Goal: Task Accomplishment & Management: Manage account settings

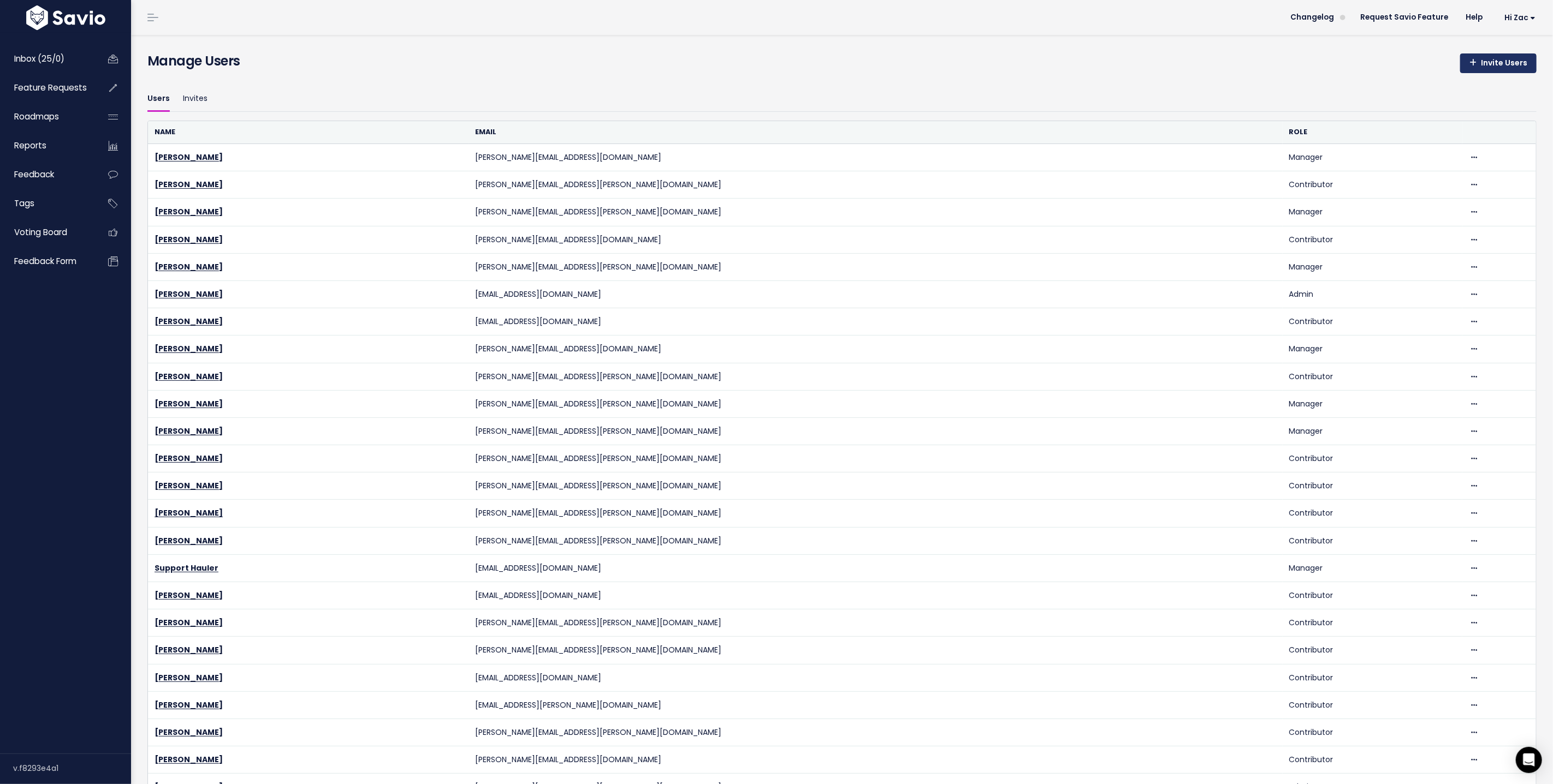
click at [1494, 59] on link "Invite Users" at bounding box center [1498, 63] width 76 height 19
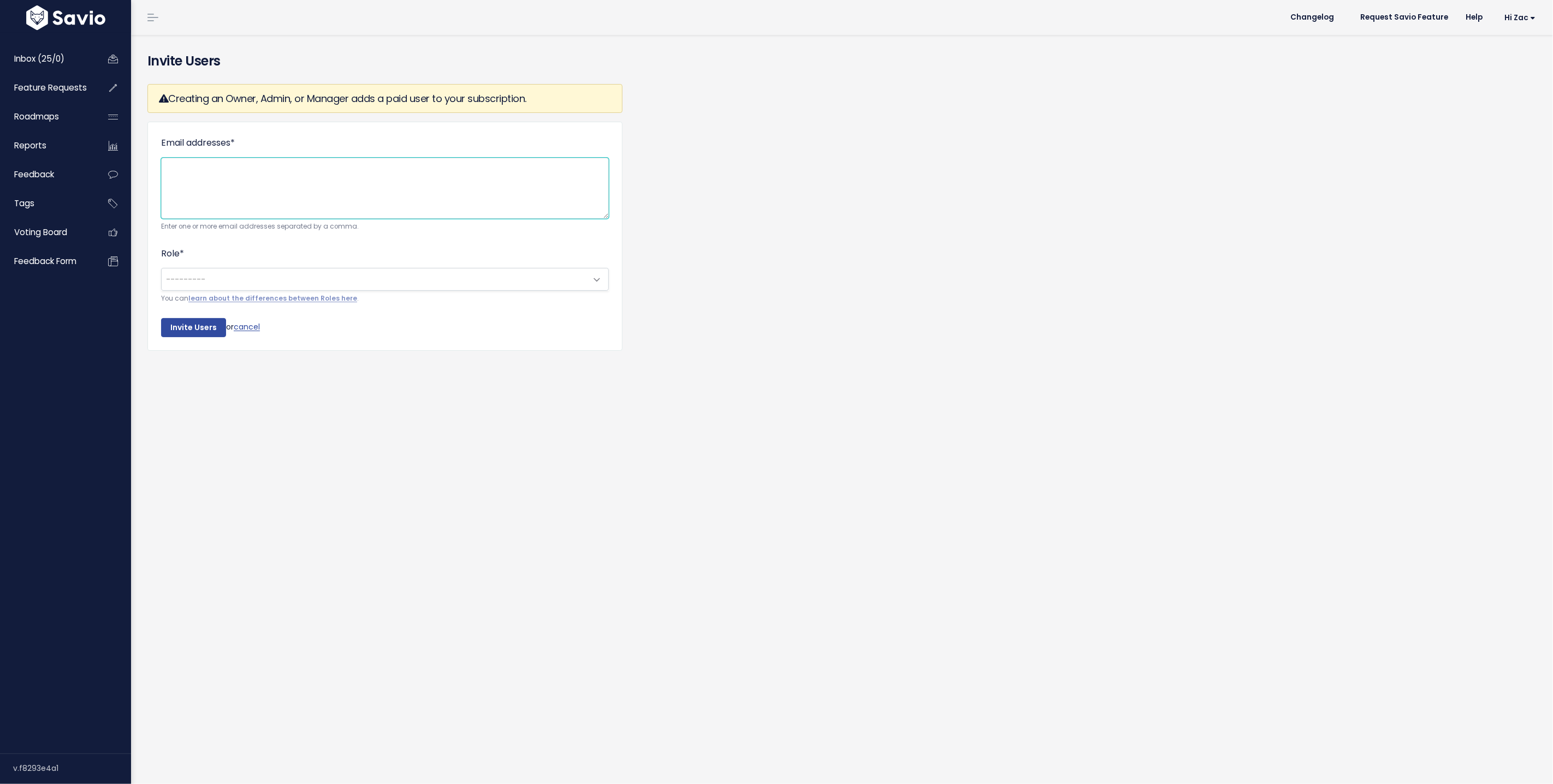
click at [424, 191] on textarea "Email addresses *" at bounding box center [385, 188] width 447 height 61
paste textarea "alan.gordon@leadedge.com"
type textarea "alan.gordon@leadedge.com"
click at [315, 283] on span "---------" at bounding box center [374, 279] width 425 height 22
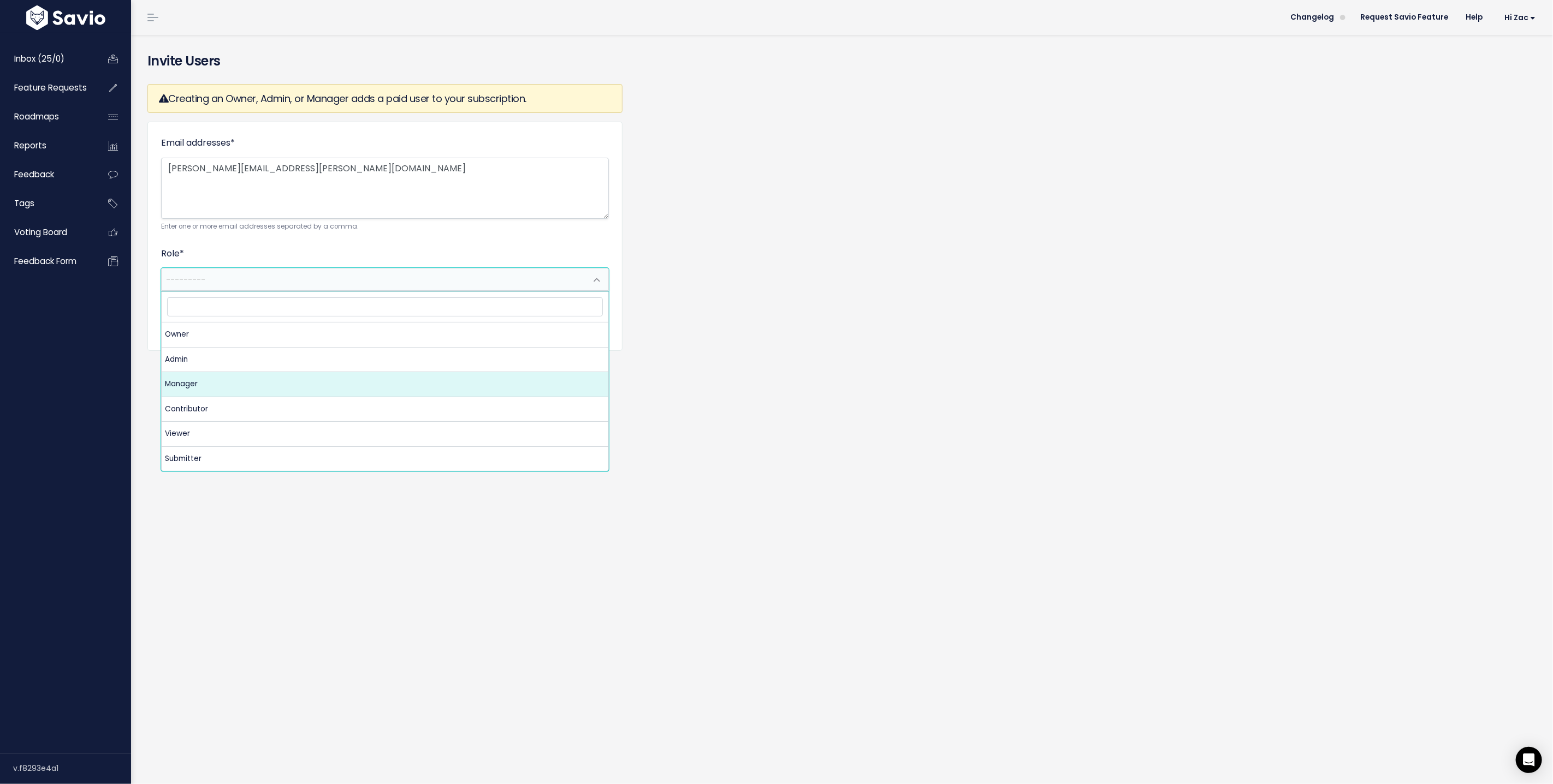
select select "MANAGER"
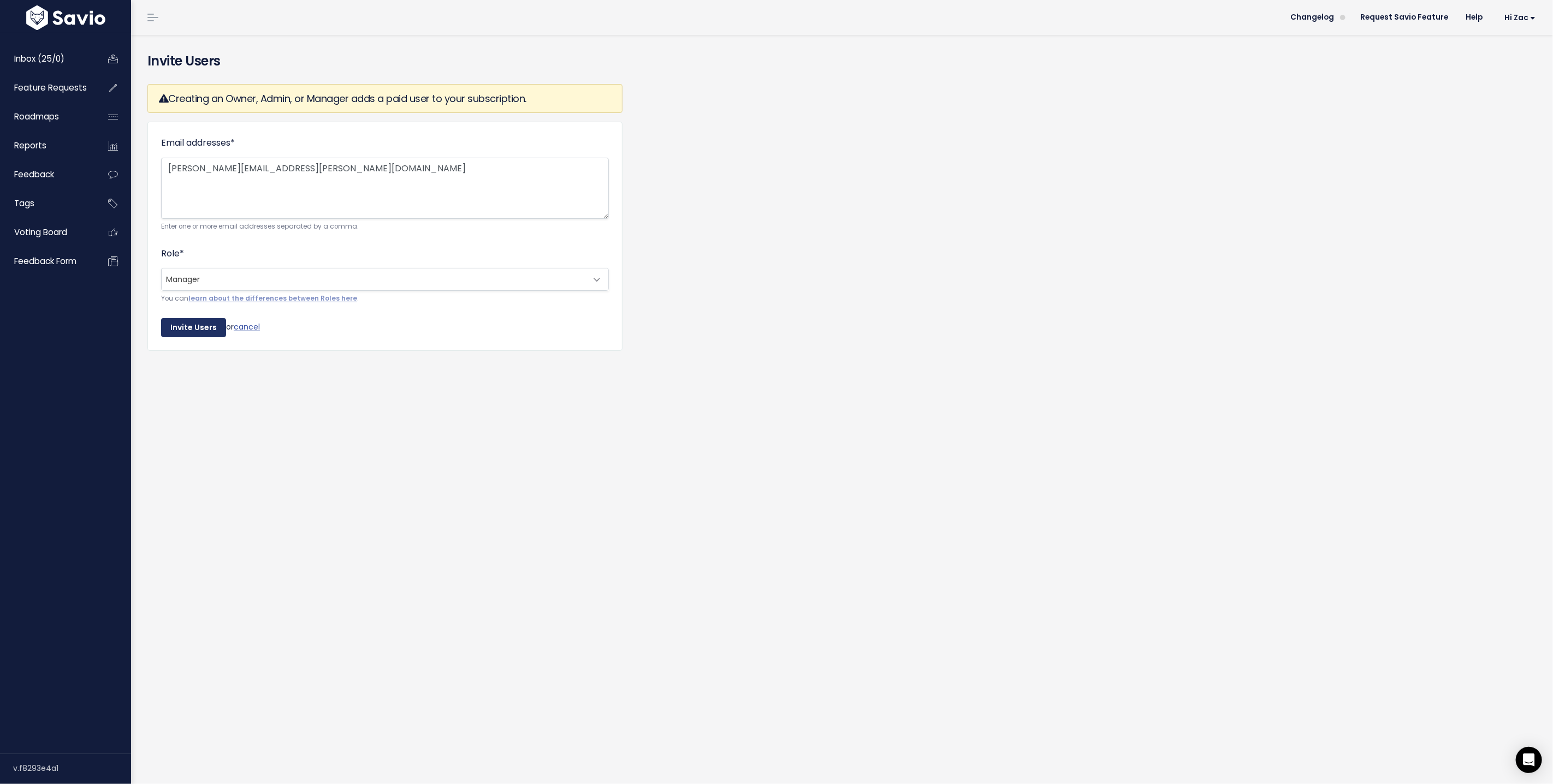
click at [177, 330] on input "Invite Users" at bounding box center [193, 327] width 65 height 19
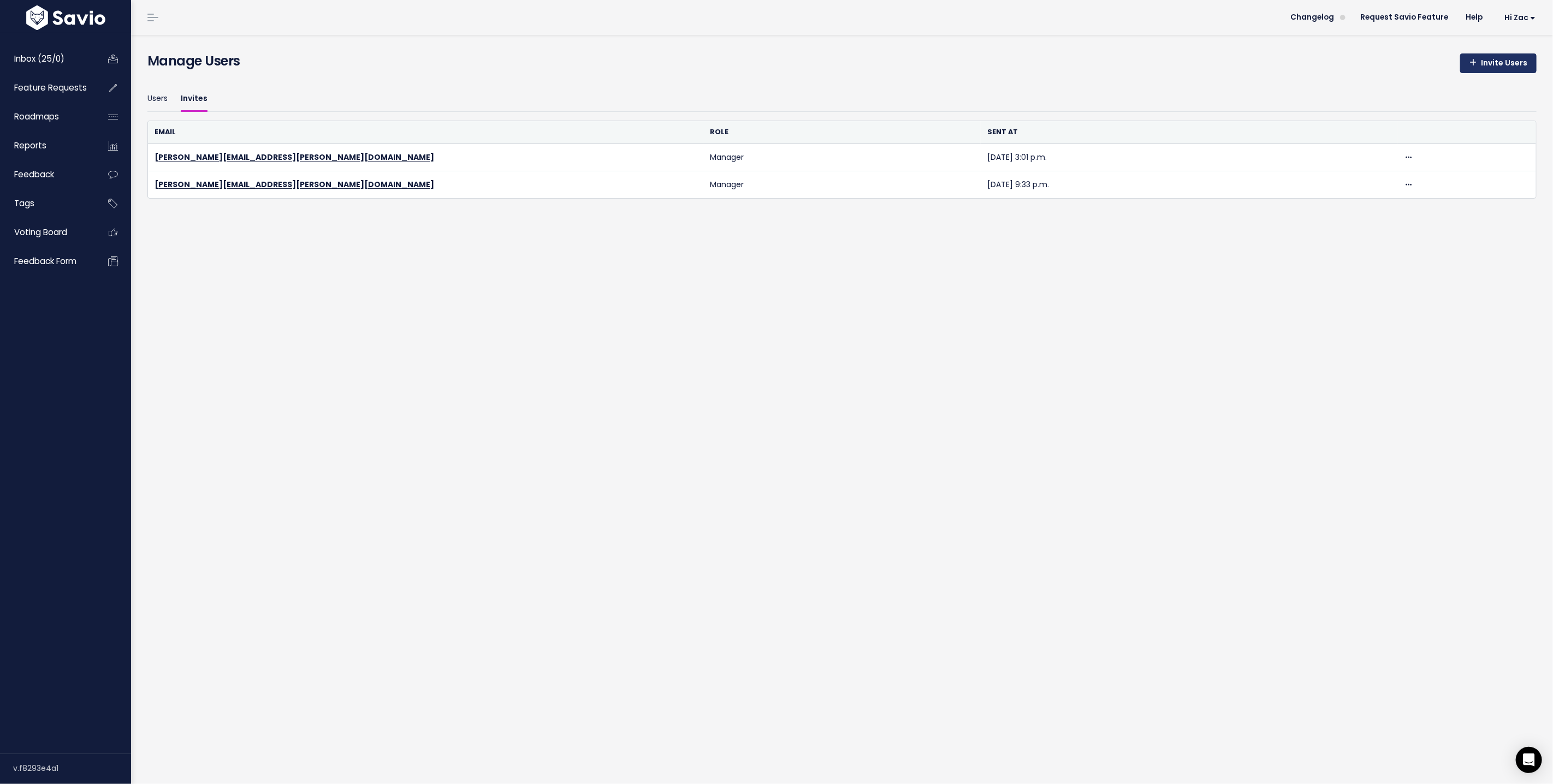
click at [1477, 54] on link "Invite Users" at bounding box center [1498, 63] width 76 height 19
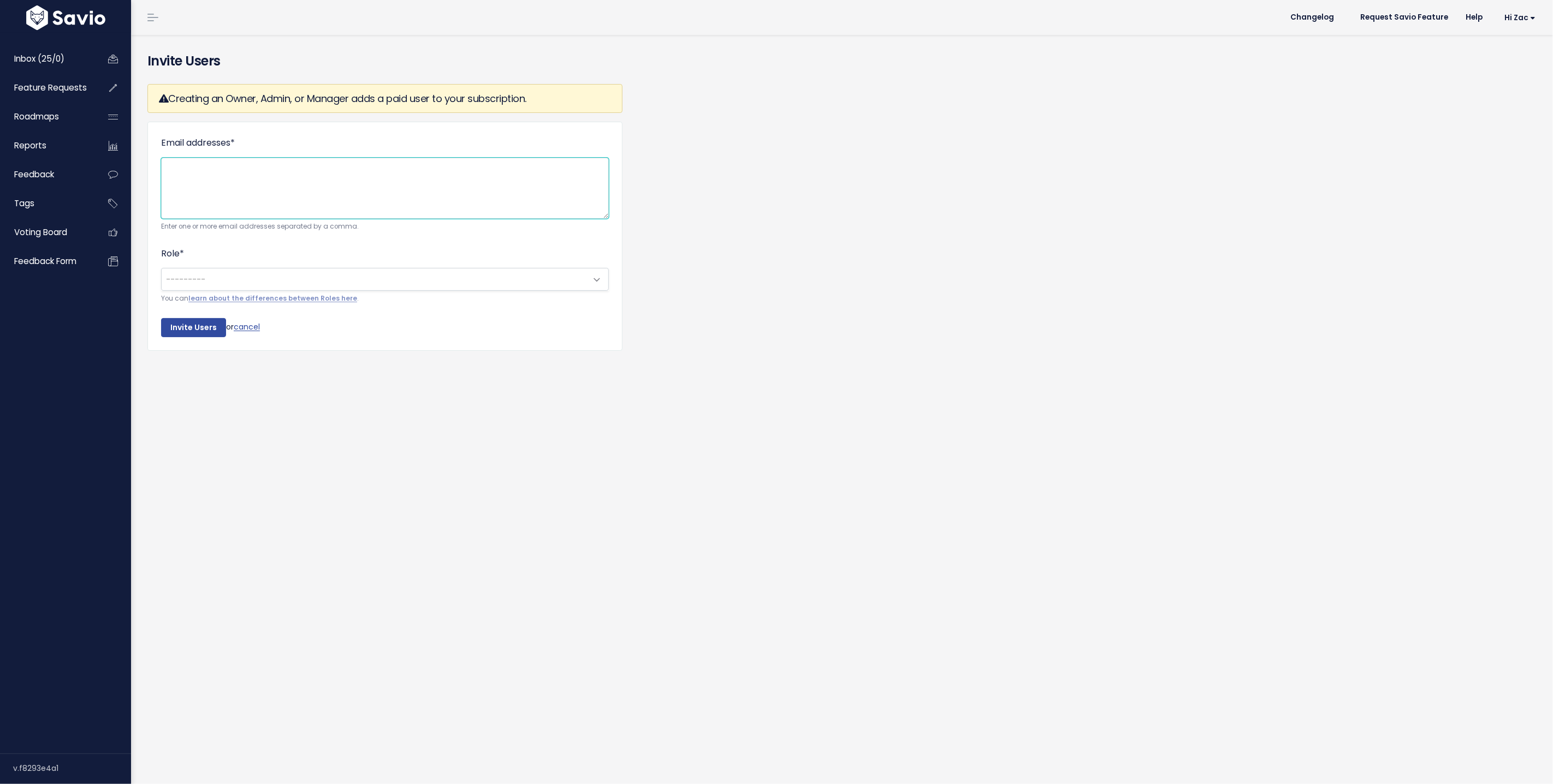
click at [388, 174] on textarea "Email addresses *" at bounding box center [385, 188] width 447 height 61
paste textarea "tom.glinski@leadedge.com"
type textarea "tom.glinski@leadedge.com"
click at [367, 278] on span "---------" at bounding box center [374, 279] width 425 height 22
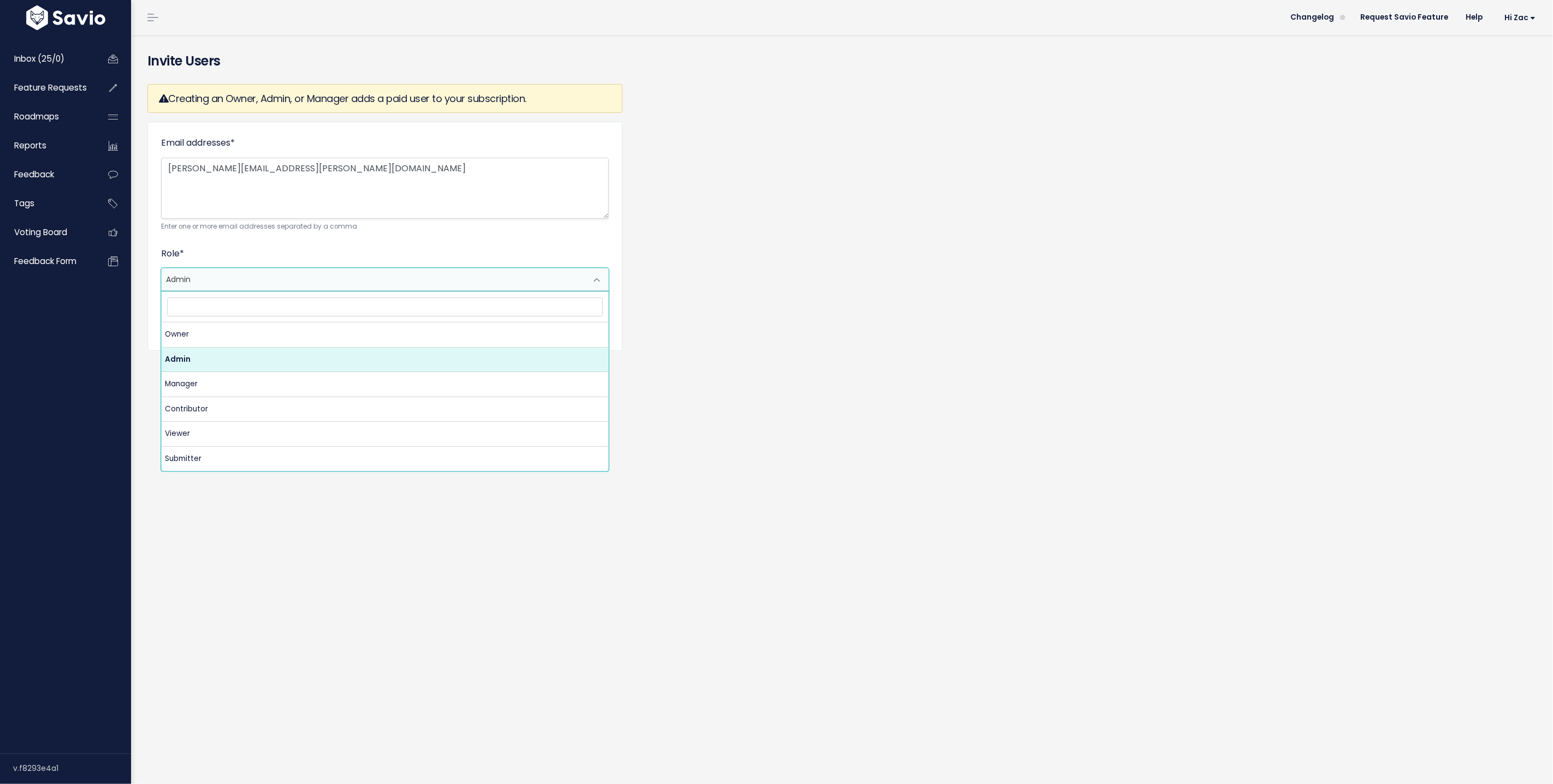
click at [326, 282] on span "Admin" at bounding box center [374, 279] width 425 height 22
select select "MANAGER"
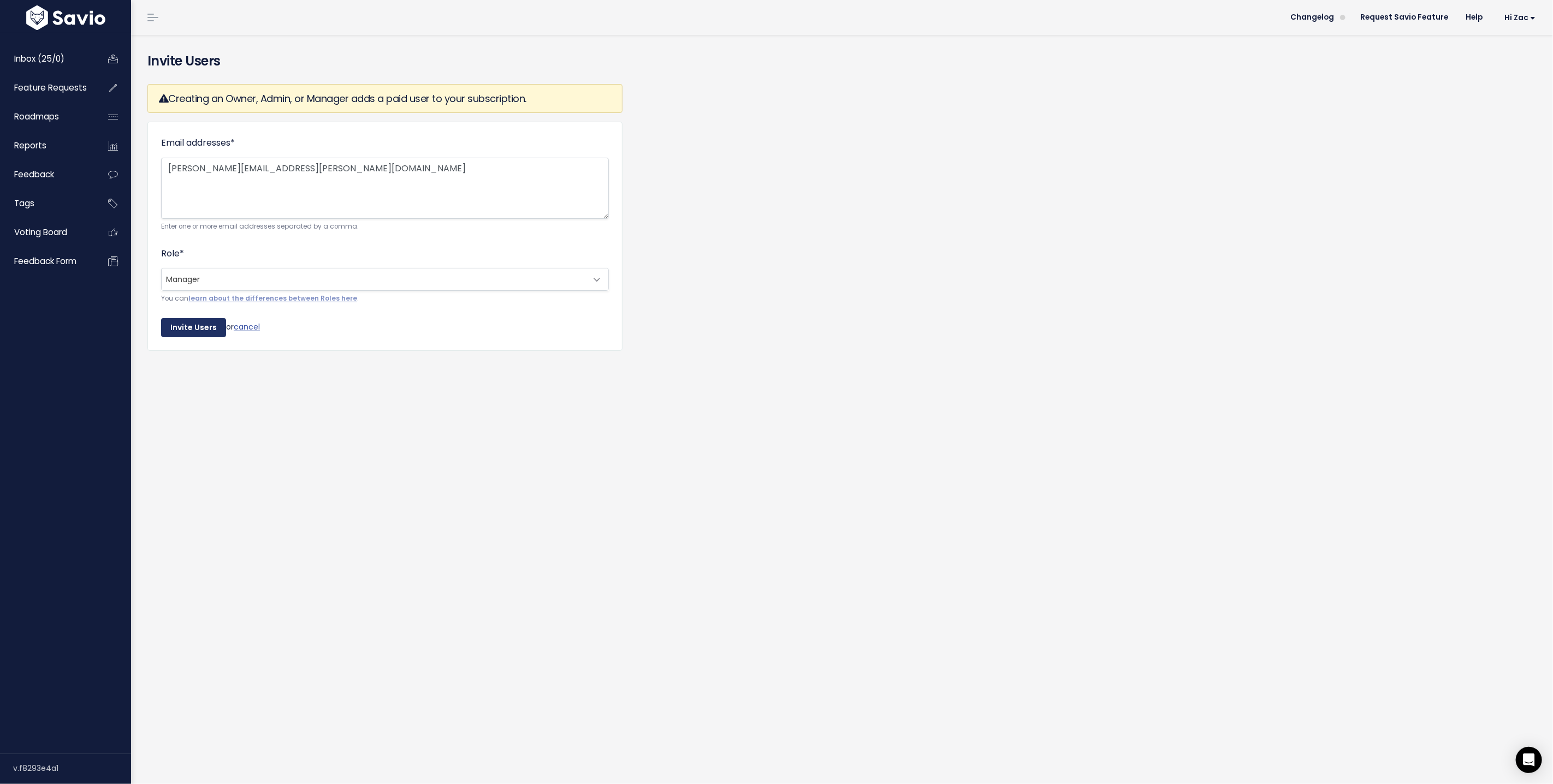
click at [176, 329] on input "Invite Users" at bounding box center [193, 327] width 65 height 19
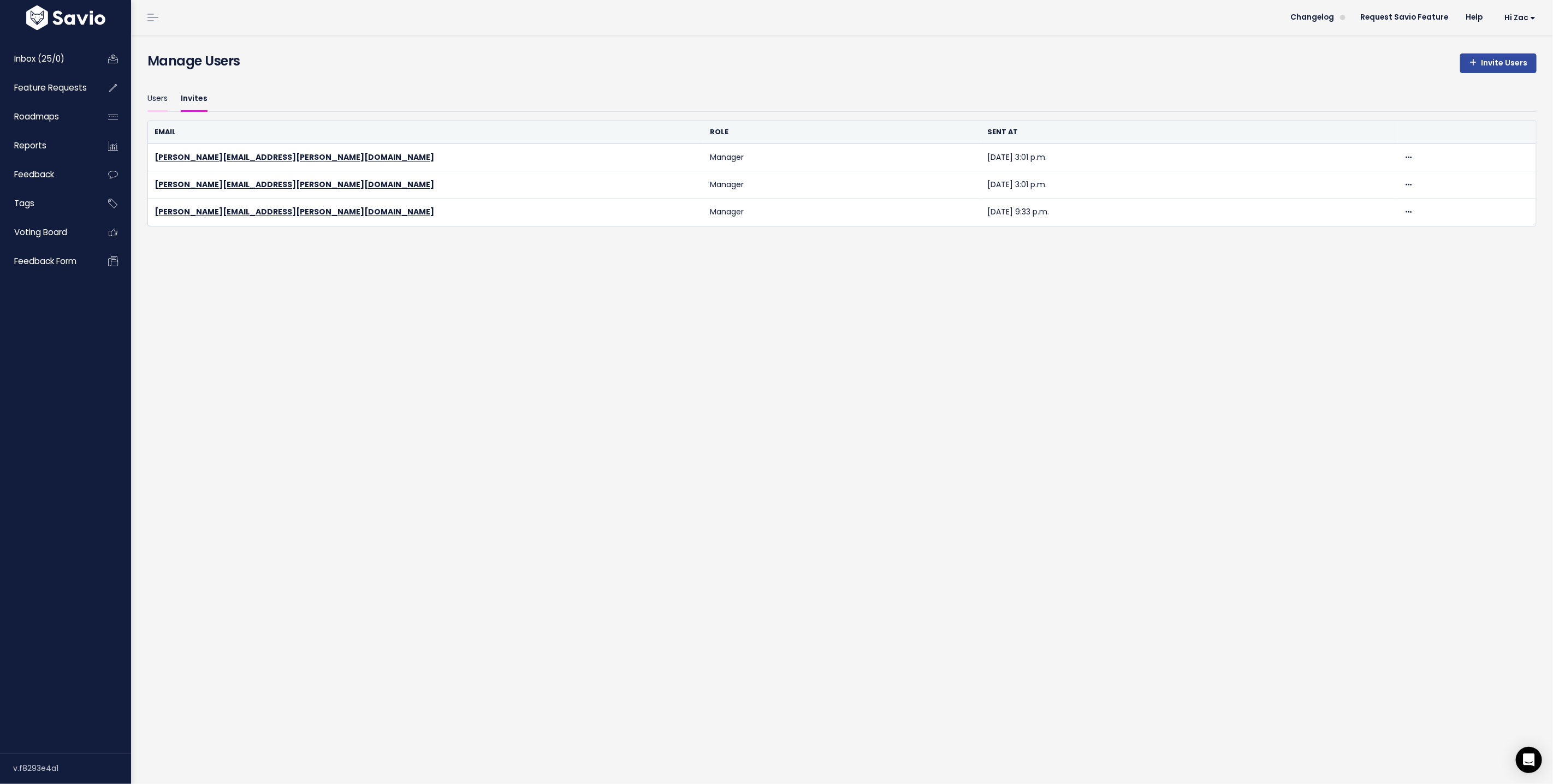
click at [156, 100] on link "Users" at bounding box center [157, 100] width 20 height 26
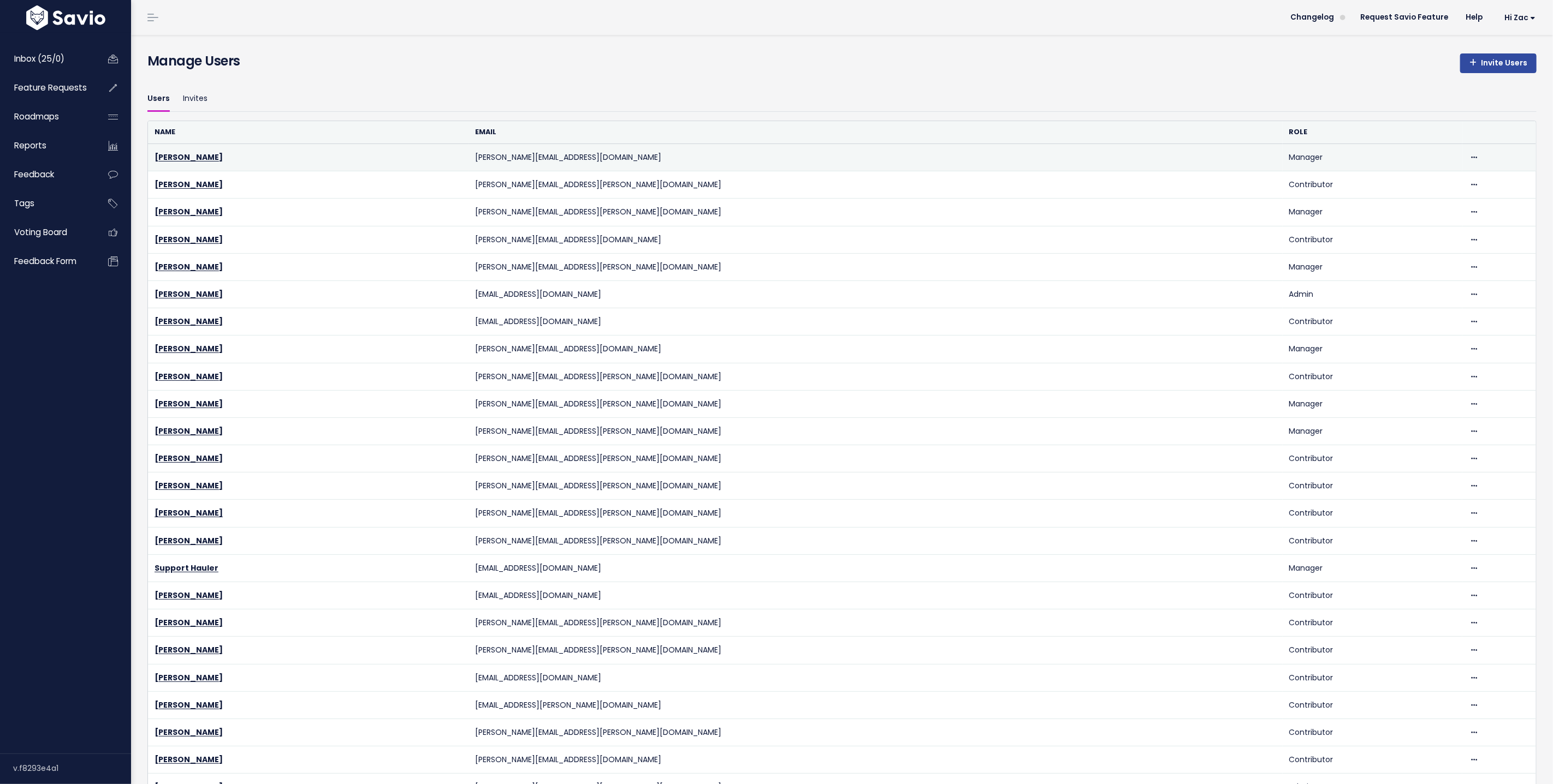
click at [1469, 154] on div "Delete" at bounding box center [1499, 157] width 61 height 14
click at [1471, 154] on icon at bounding box center [1474, 158] width 6 height 7
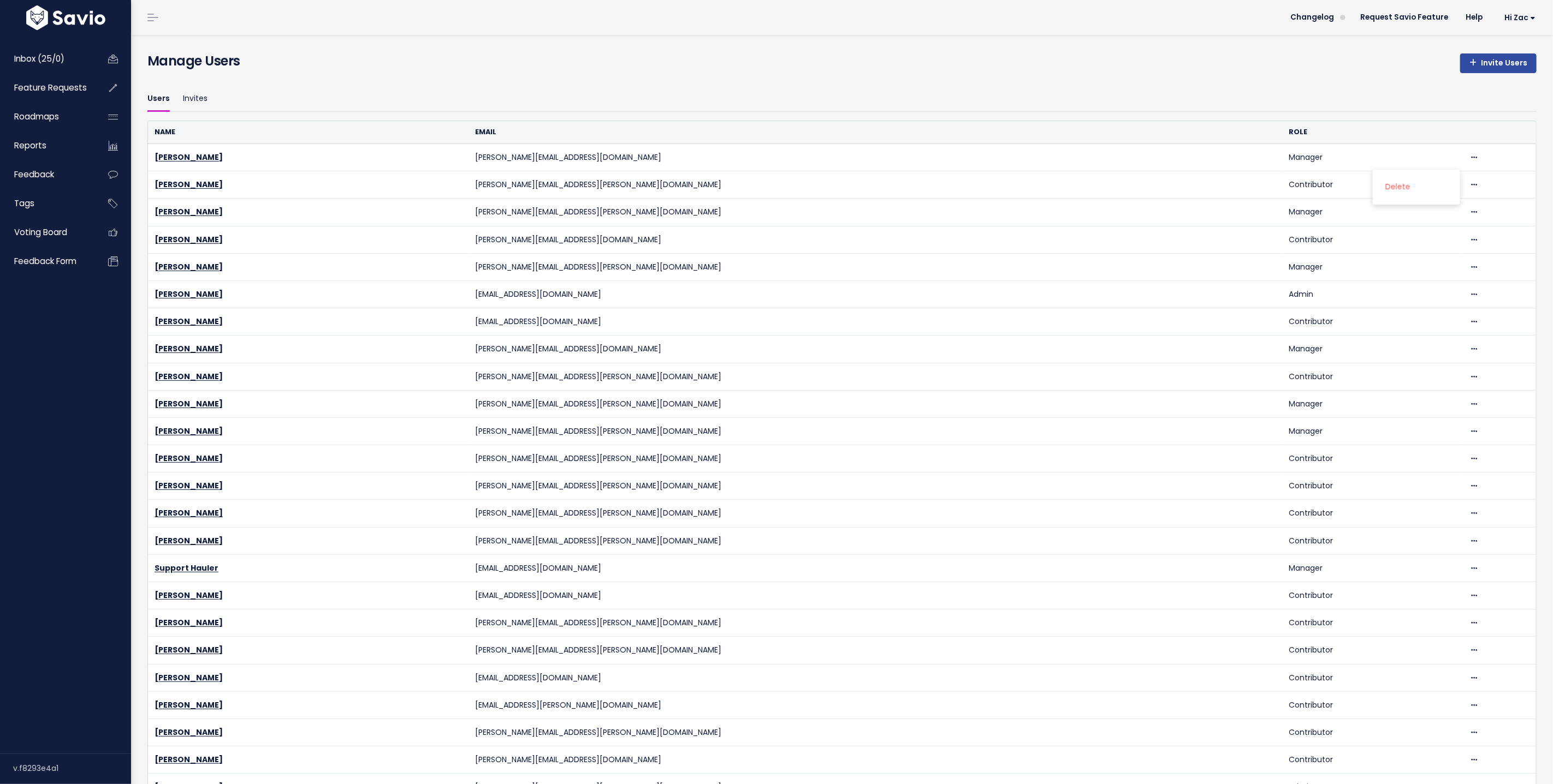
click at [1282, 131] on th "Role" at bounding box center [1373, 132] width 180 height 22
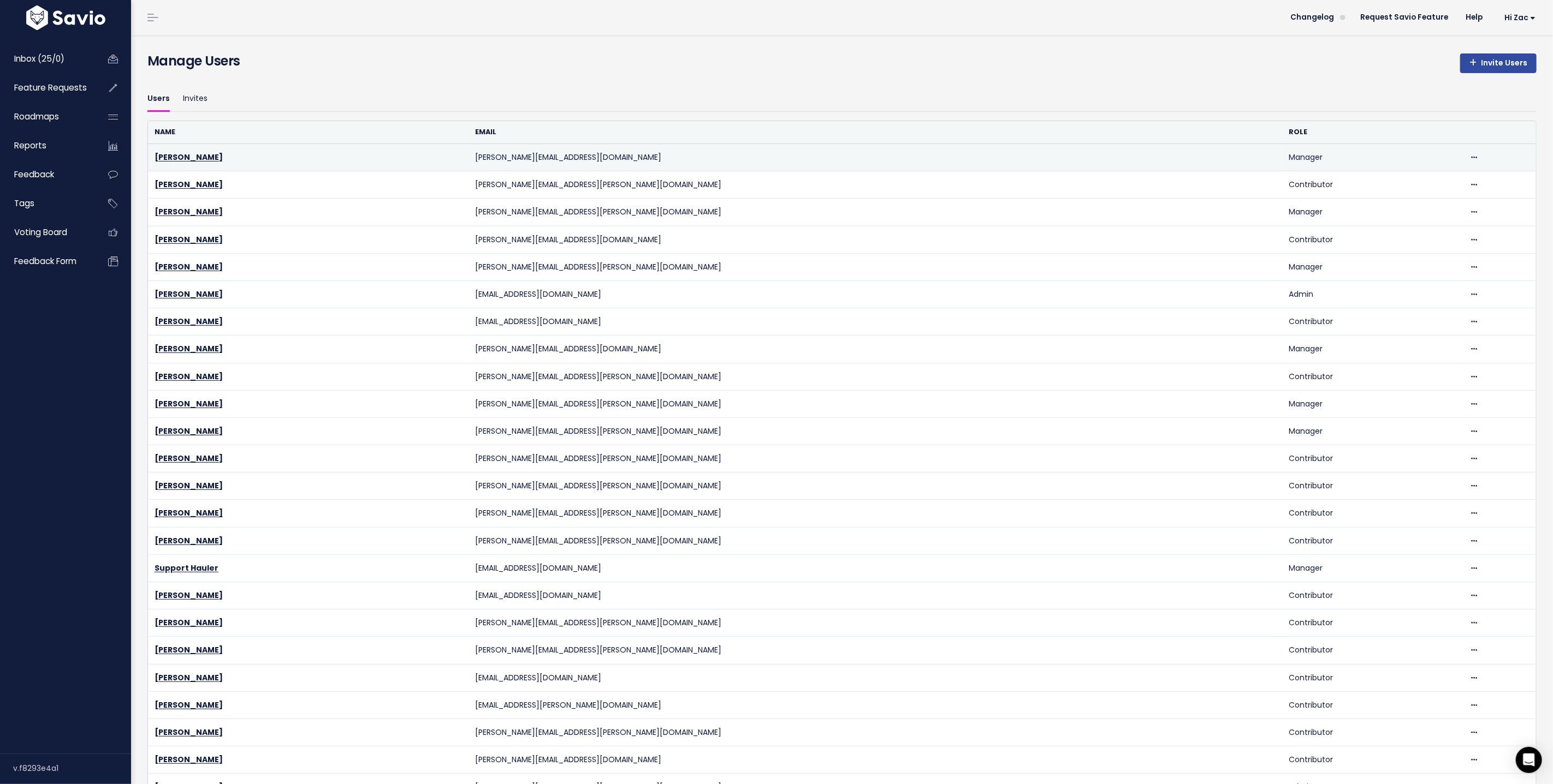
click at [1282, 151] on td "Manager" at bounding box center [1373, 158] width 180 height 27
click at [1282, 162] on td "Manager" at bounding box center [1373, 158] width 180 height 27
click at [165, 154] on link "[PERSON_NAME]" at bounding box center [188, 157] width 69 height 11
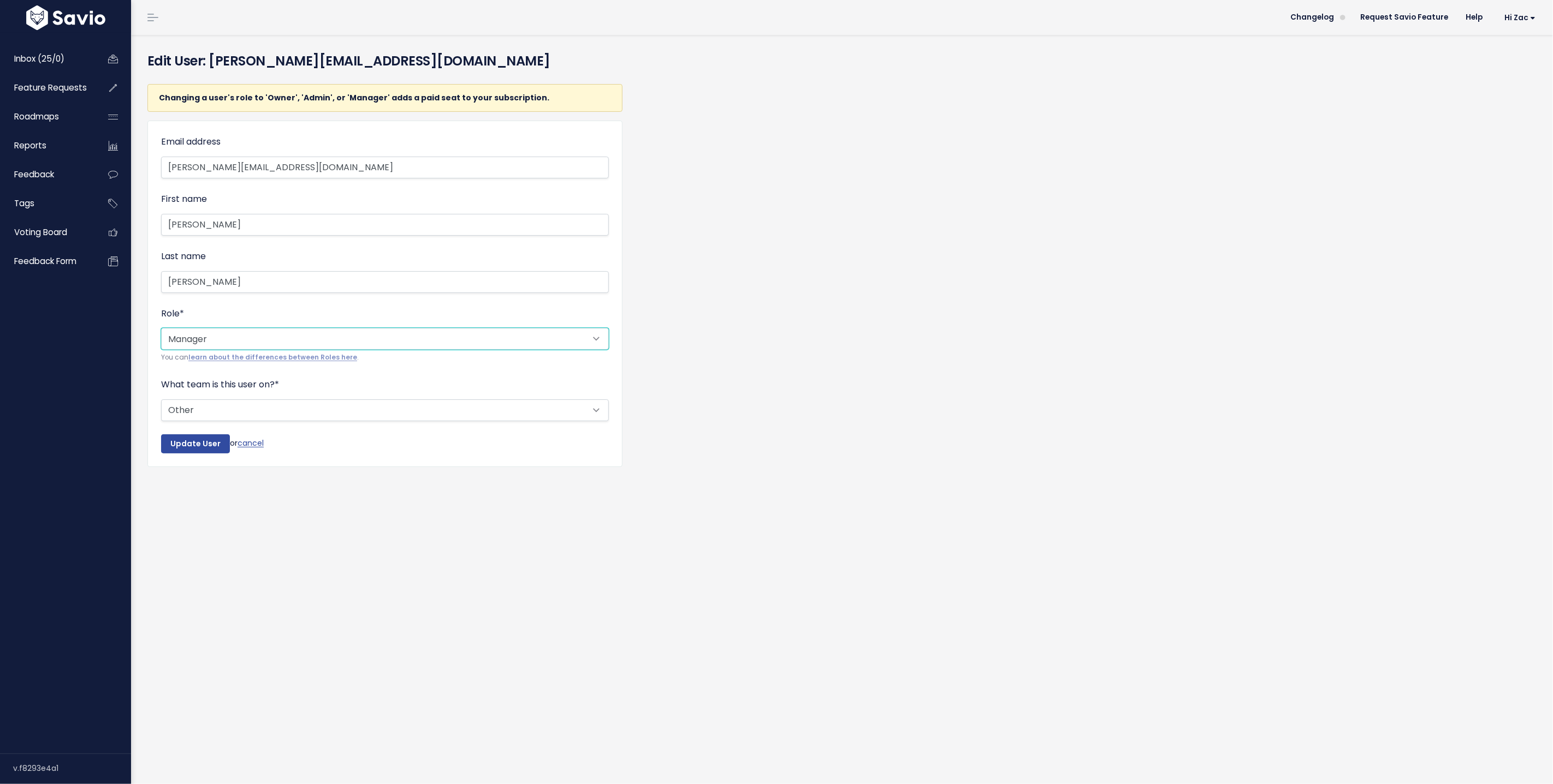
click at [244, 335] on select "--------- Owner Admin Manager Contributor Viewer Submitter" at bounding box center [385, 339] width 447 height 22
select select "ADMIN"
click at [161, 328] on select "--------- Owner Admin Manager Contributor Viewer Submitter" at bounding box center [385, 339] width 447 height 22
click at [185, 451] on input "Update User" at bounding box center [195, 444] width 69 height 19
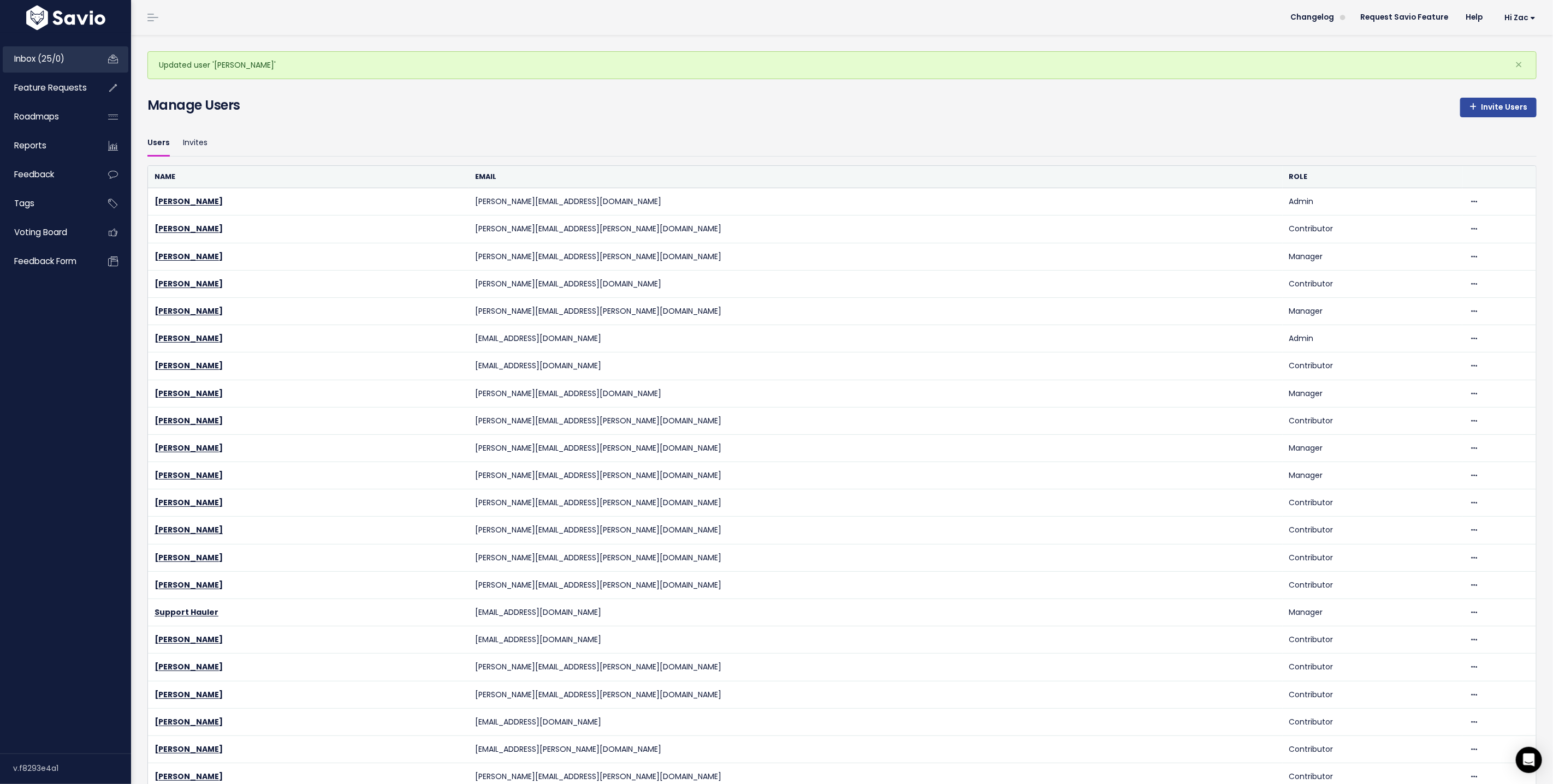
click at [41, 53] on span "Inbox (25/0)" at bounding box center [40, 58] width 51 height 12
